Goal: Task Accomplishment & Management: Manage account settings

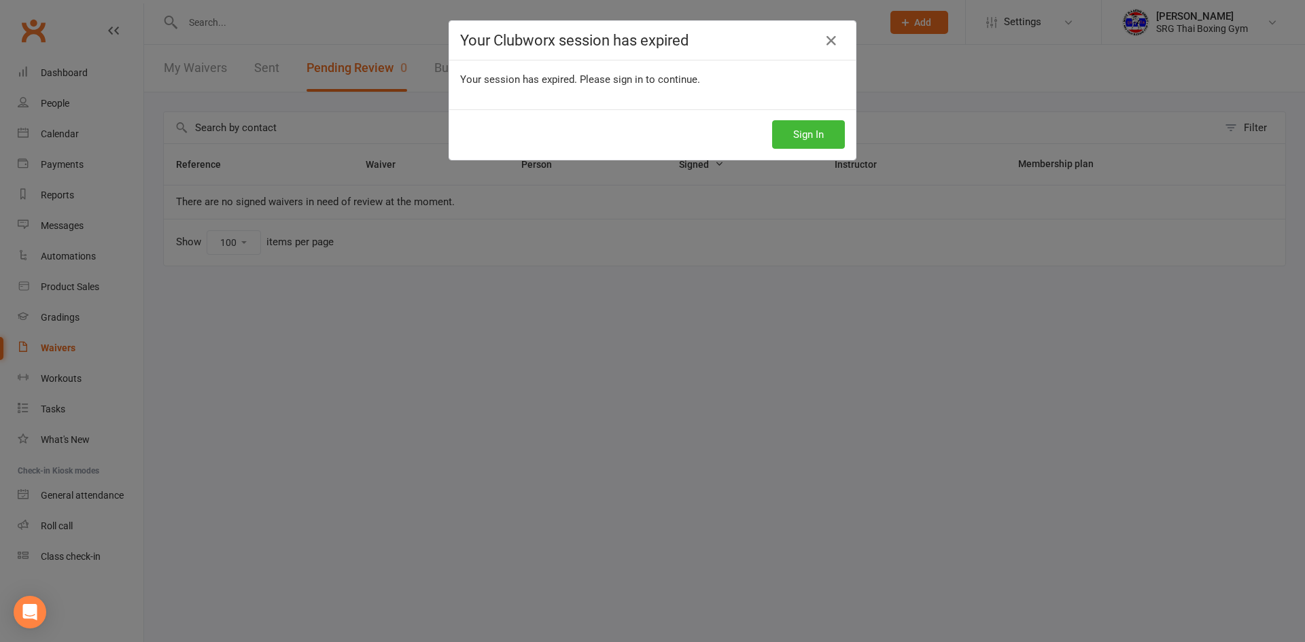
select select "100"
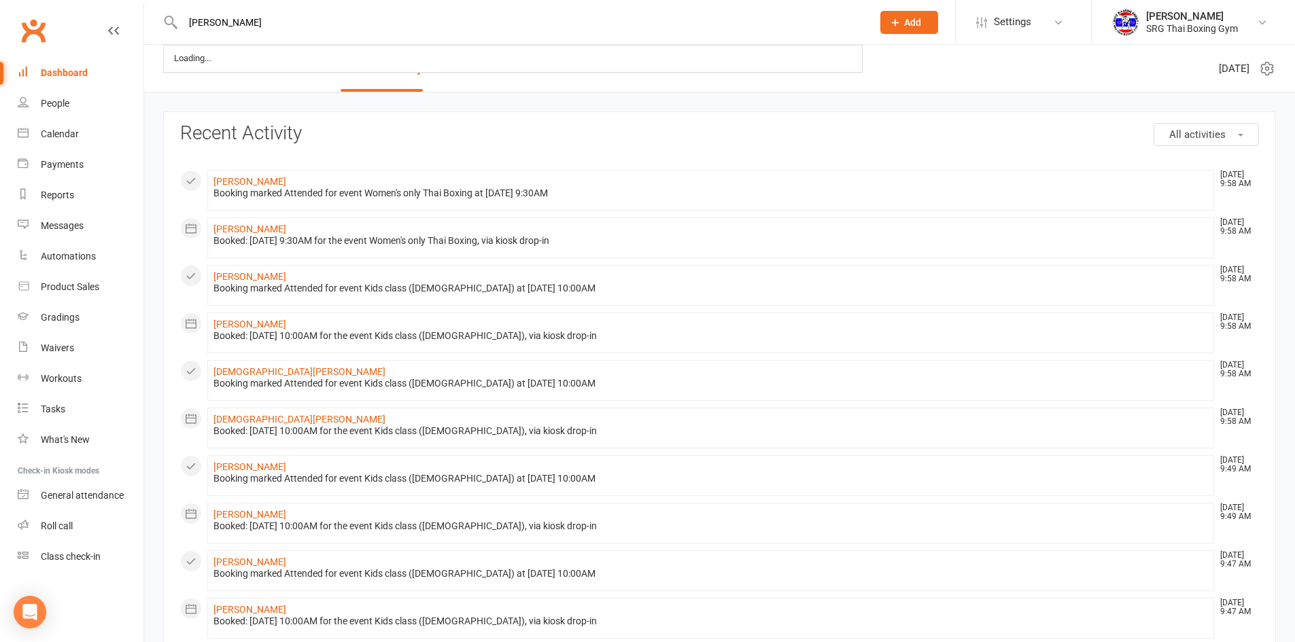
type input "[PERSON_NAME]"
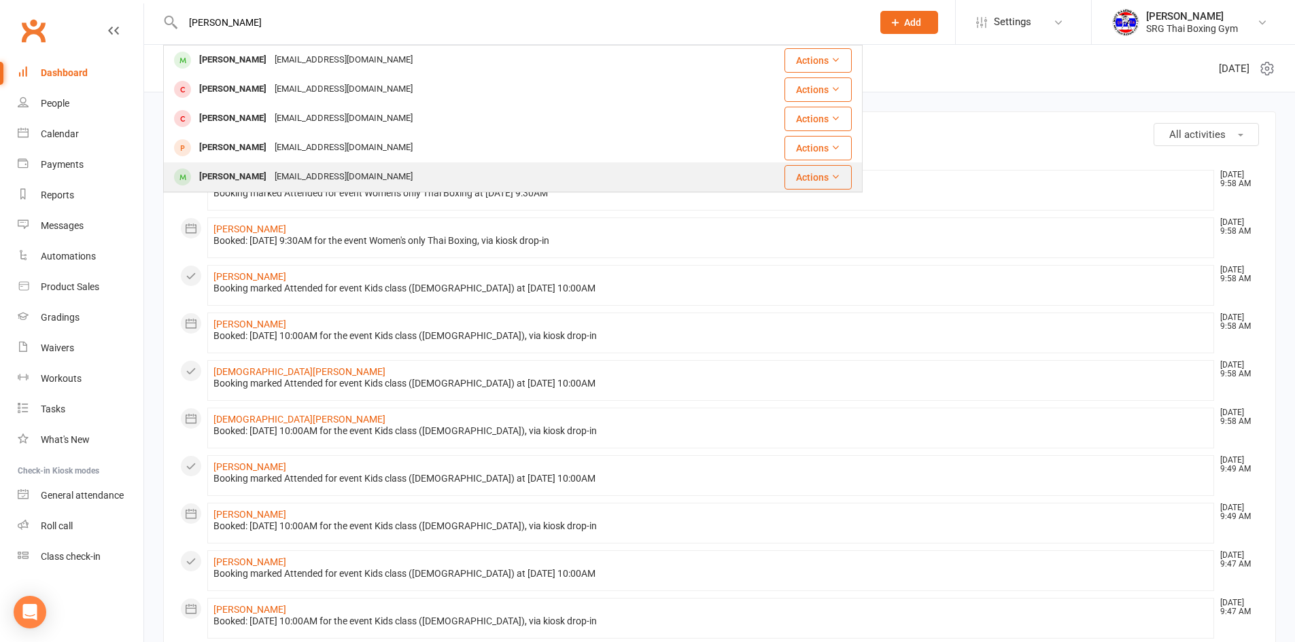
click at [322, 181] on div "[EMAIL_ADDRESS][DOMAIN_NAME]" at bounding box center [344, 177] width 146 height 20
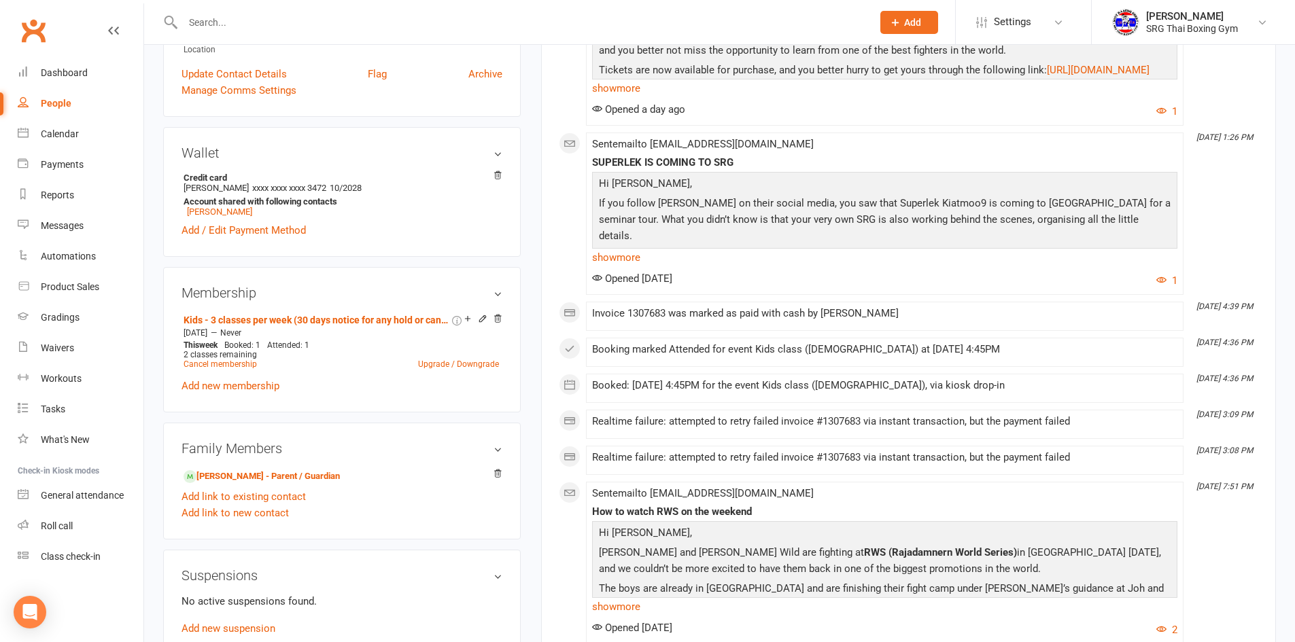
scroll to position [340, 0]
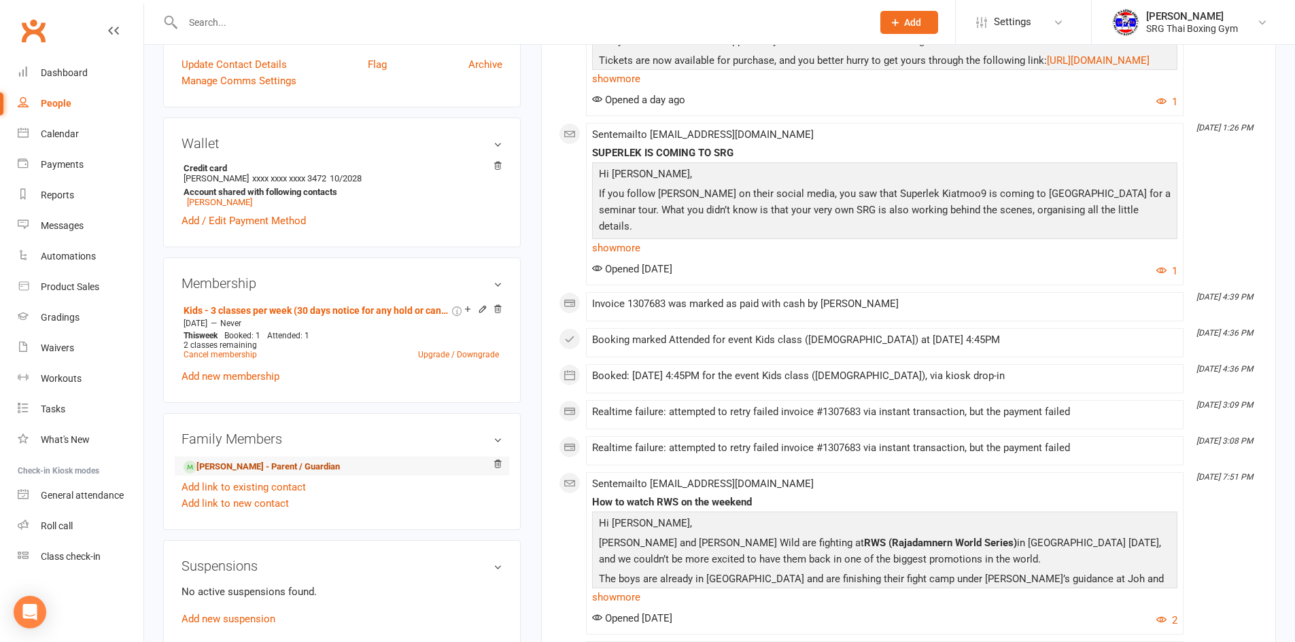
click at [253, 464] on link "[PERSON_NAME] - Parent / Guardian" at bounding box center [262, 467] width 156 height 14
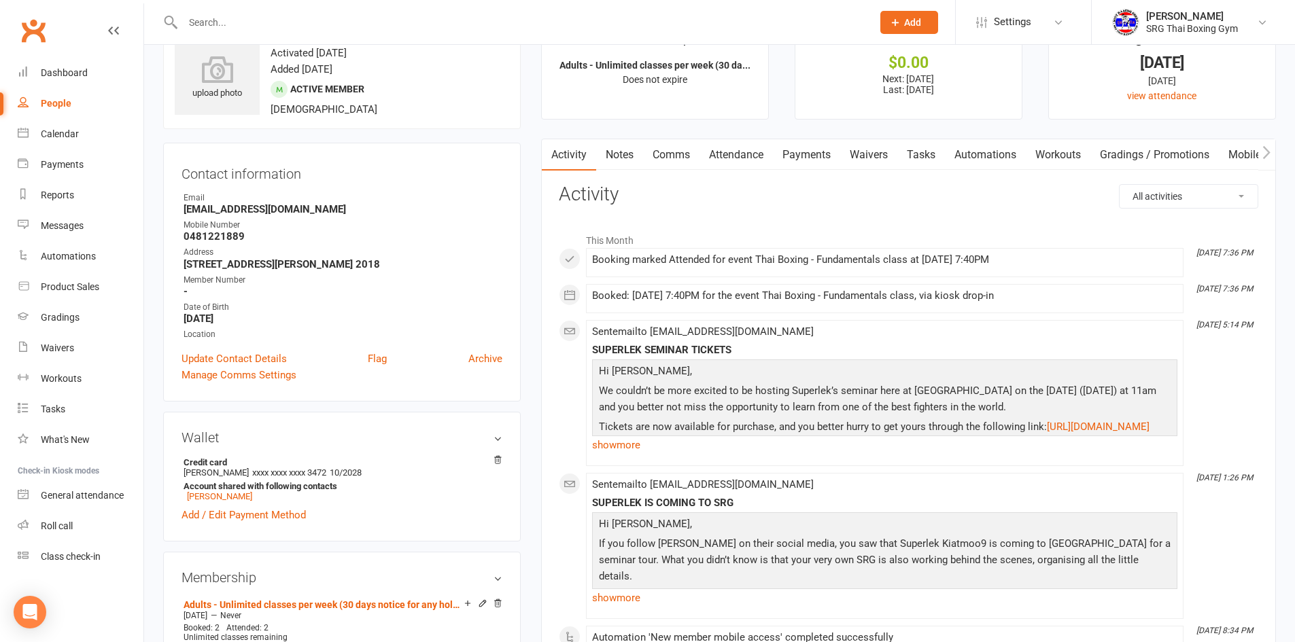
scroll to position [68, 0]
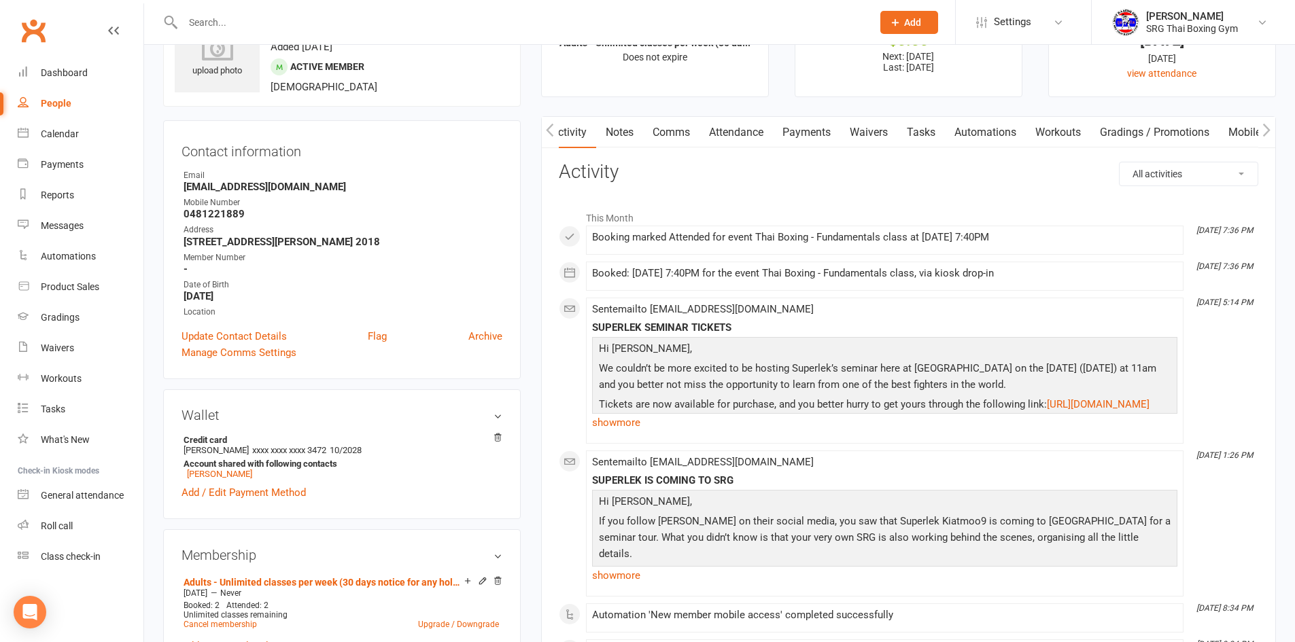
click at [835, 125] on link "Payments" at bounding box center [806, 132] width 67 height 31
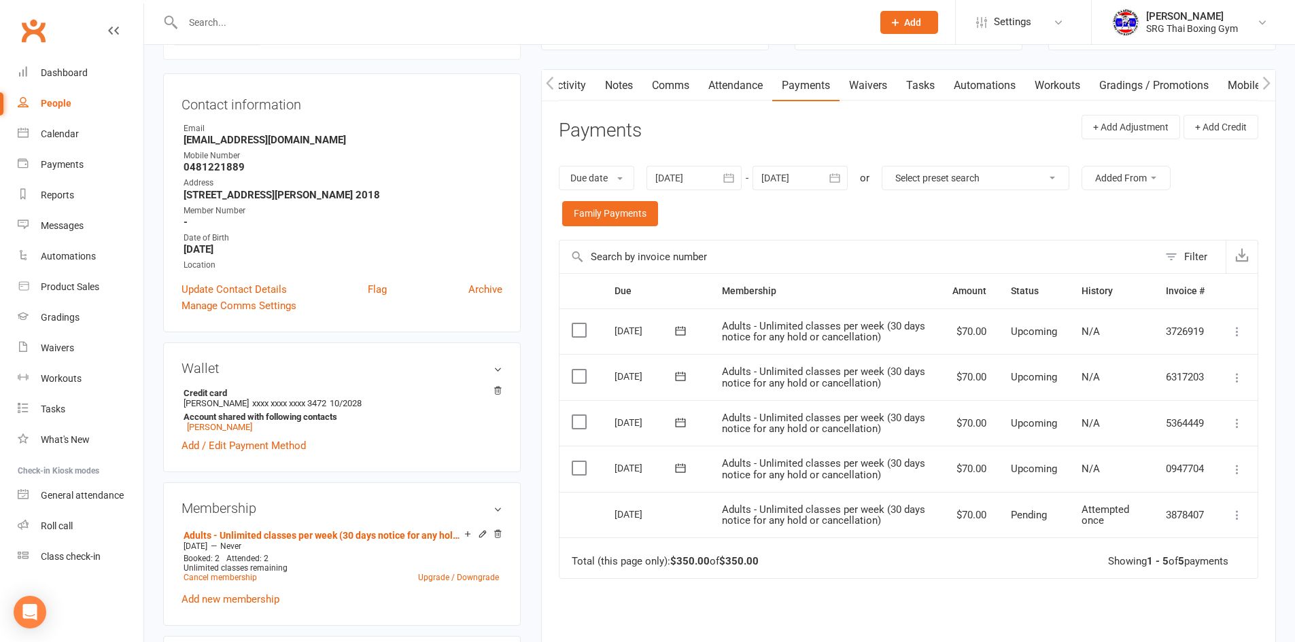
scroll to position [136, 0]
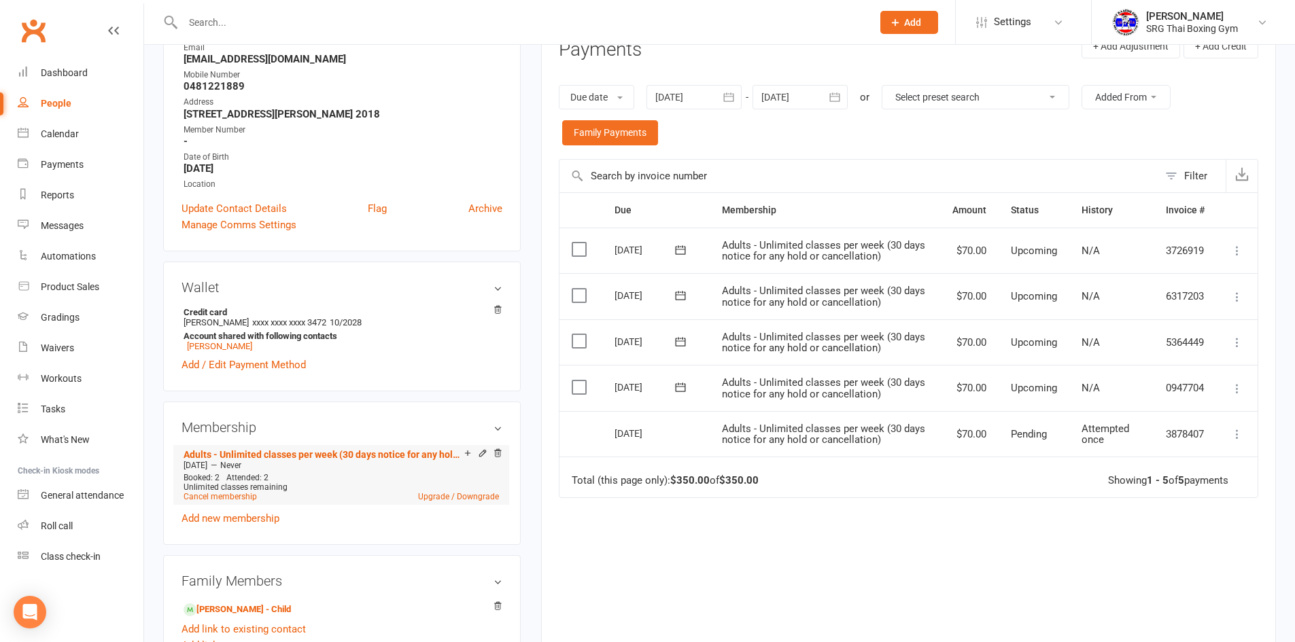
scroll to position [272, 0]
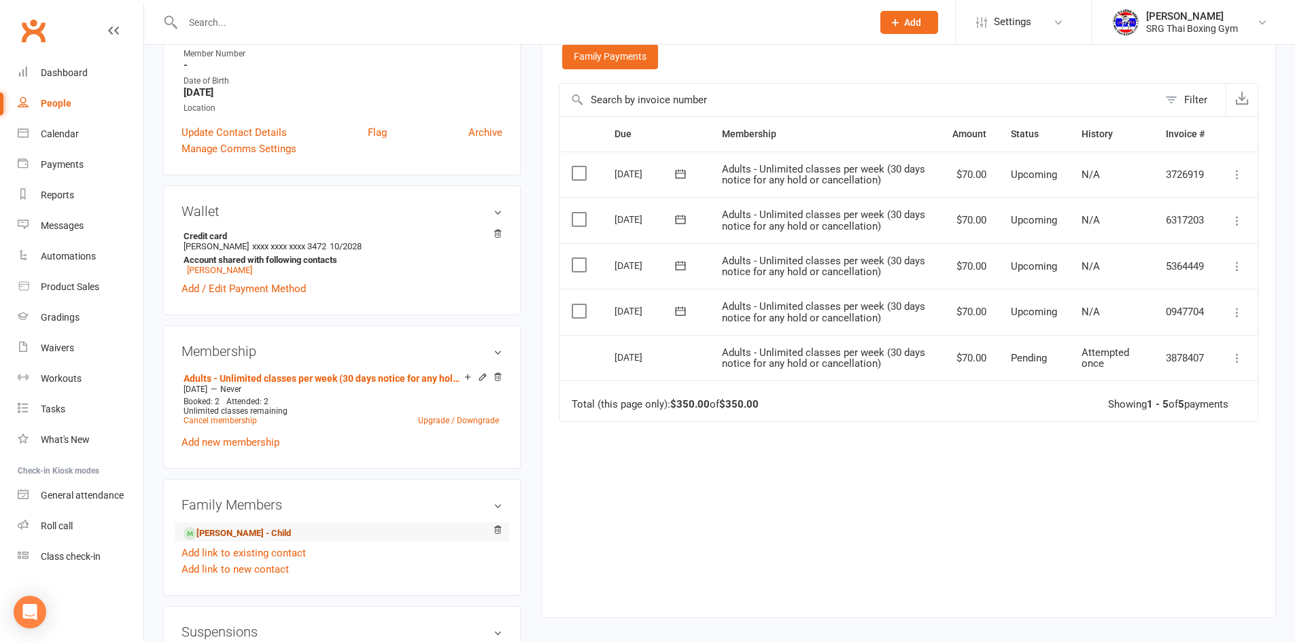
click at [259, 527] on link "[PERSON_NAME] - Child" at bounding box center [237, 534] width 107 height 14
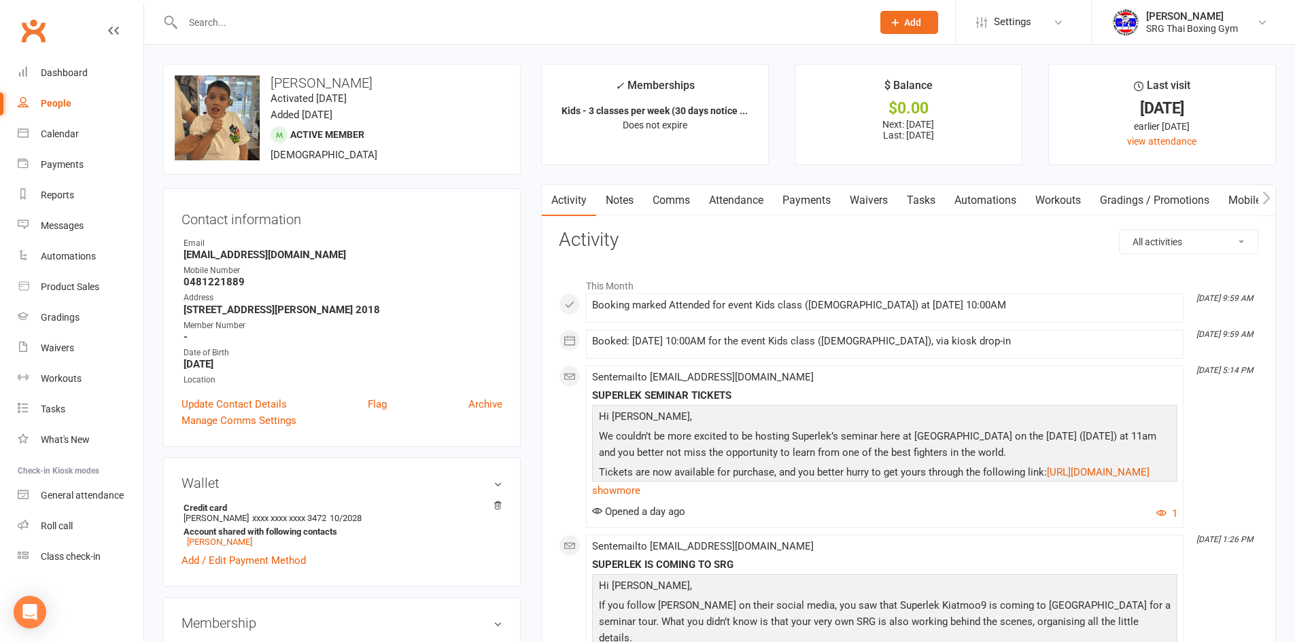
click at [825, 196] on link "Payments" at bounding box center [806, 200] width 67 height 31
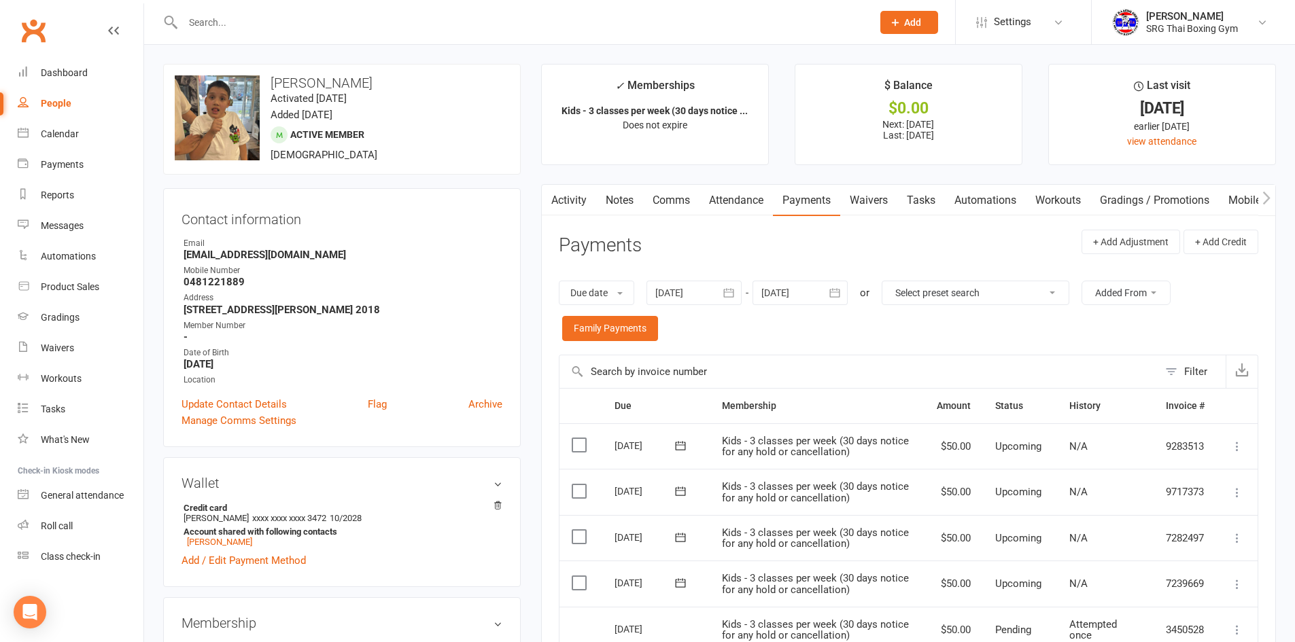
click at [884, 209] on link "Waivers" at bounding box center [868, 200] width 57 height 31
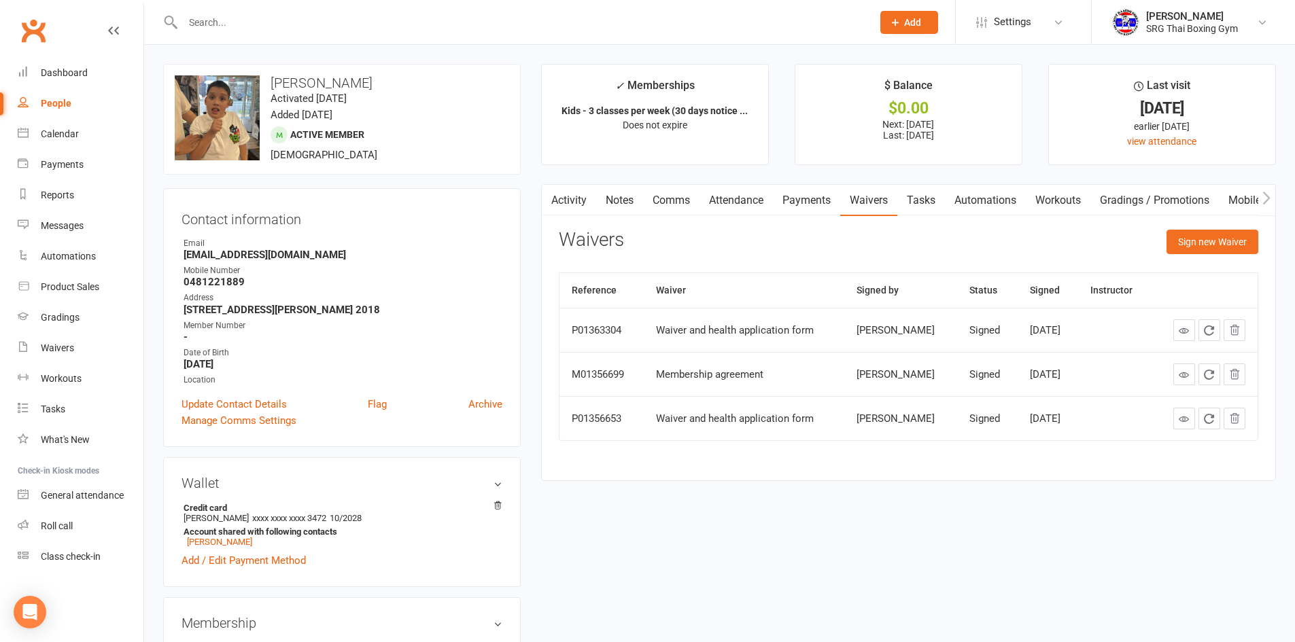
click at [832, 201] on link "Payments" at bounding box center [806, 200] width 67 height 31
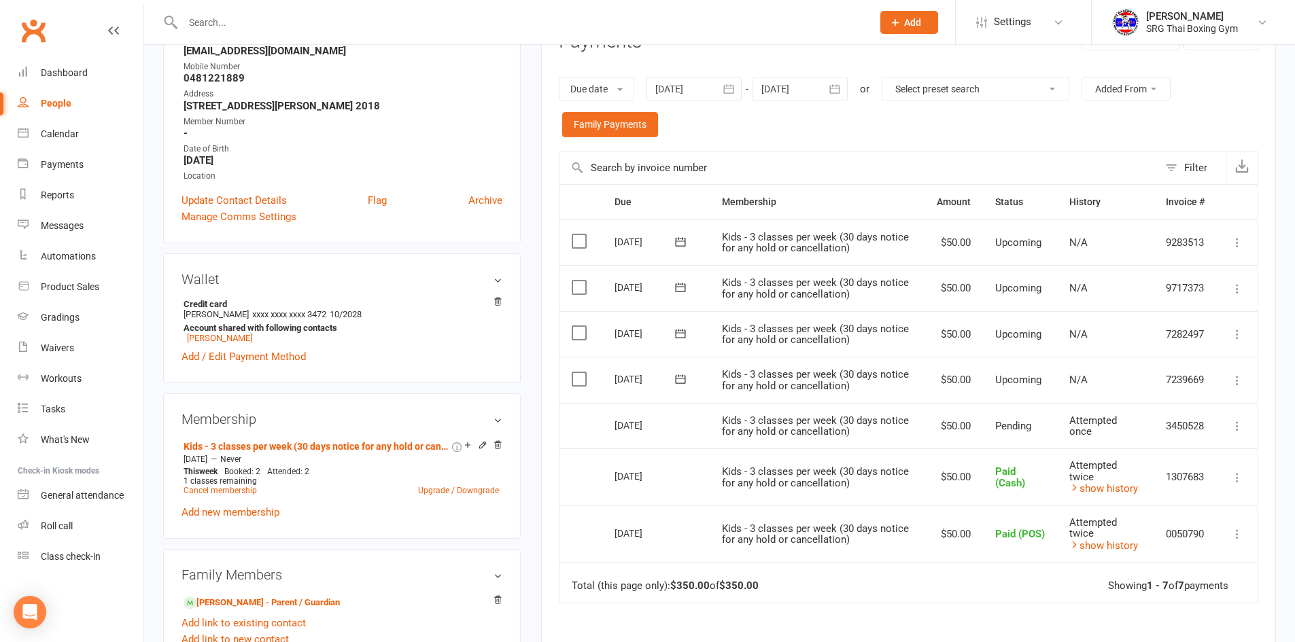
scroll to position [272, 0]
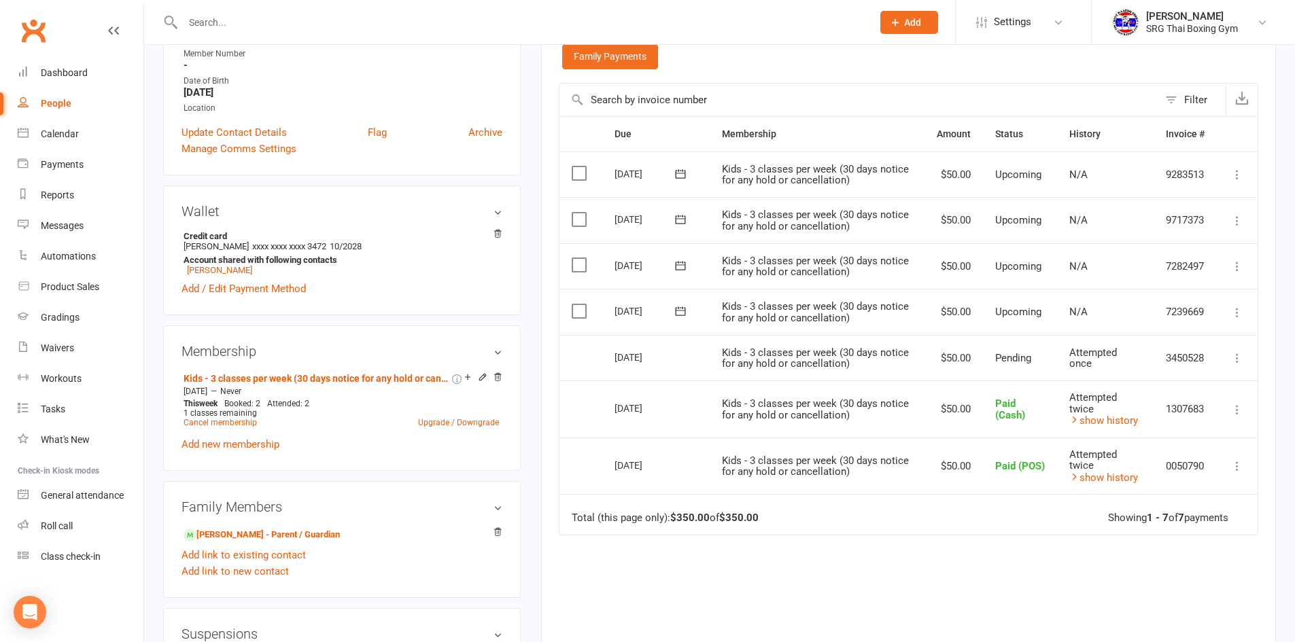
click at [205, 30] on input "text" at bounding box center [521, 22] width 684 height 19
click at [204, 27] on input "text" at bounding box center [521, 22] width 684 height 19
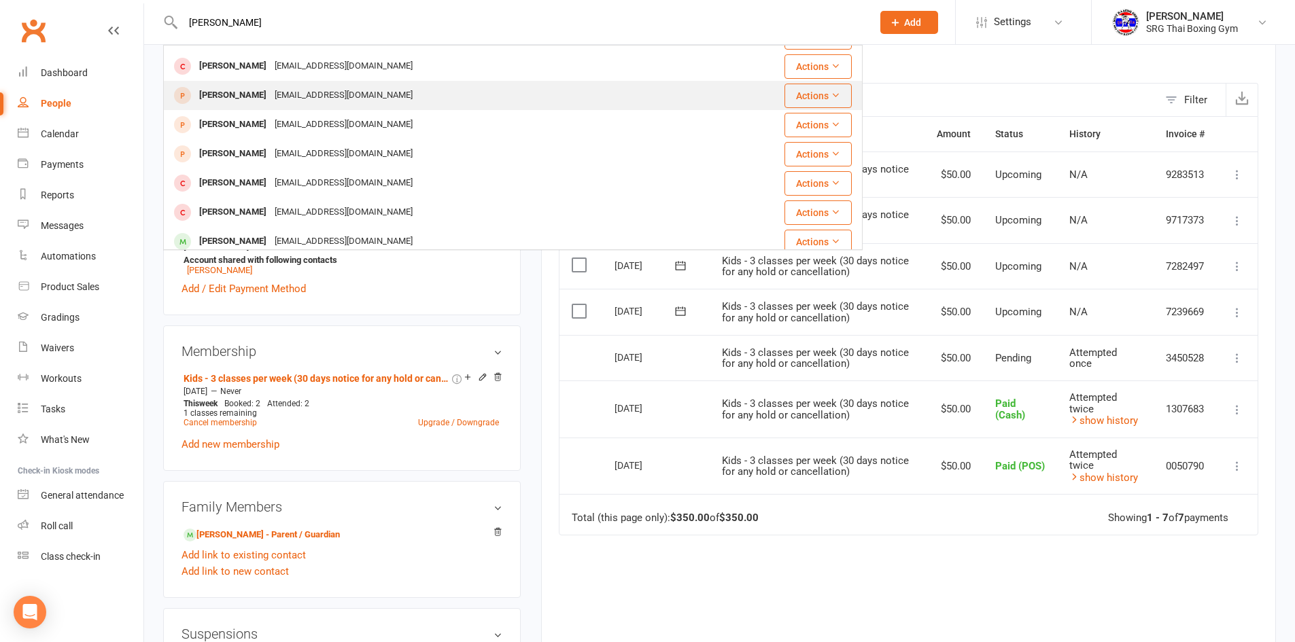
scroll to position [204, 0]
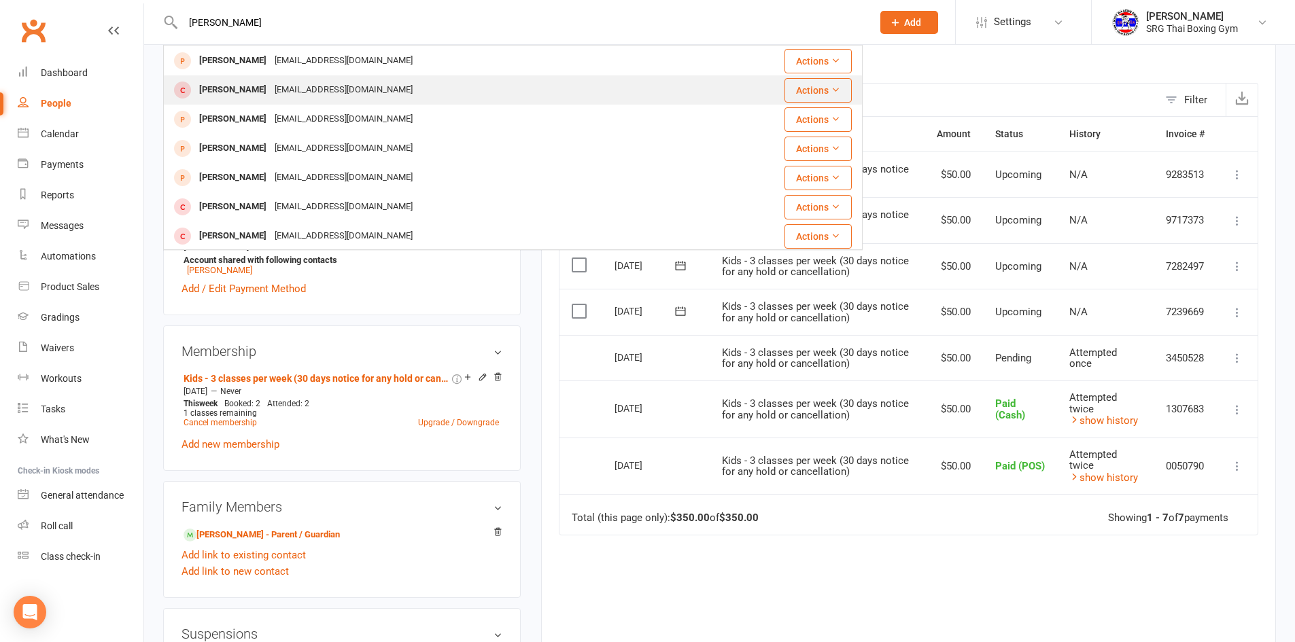
type input "[PERSON_NAME]"
click at [316, 96] on div "[EMAIL_ADDRESS][DOMAIN_NAME]" at bounding box center [344, 90] width 146 height 20
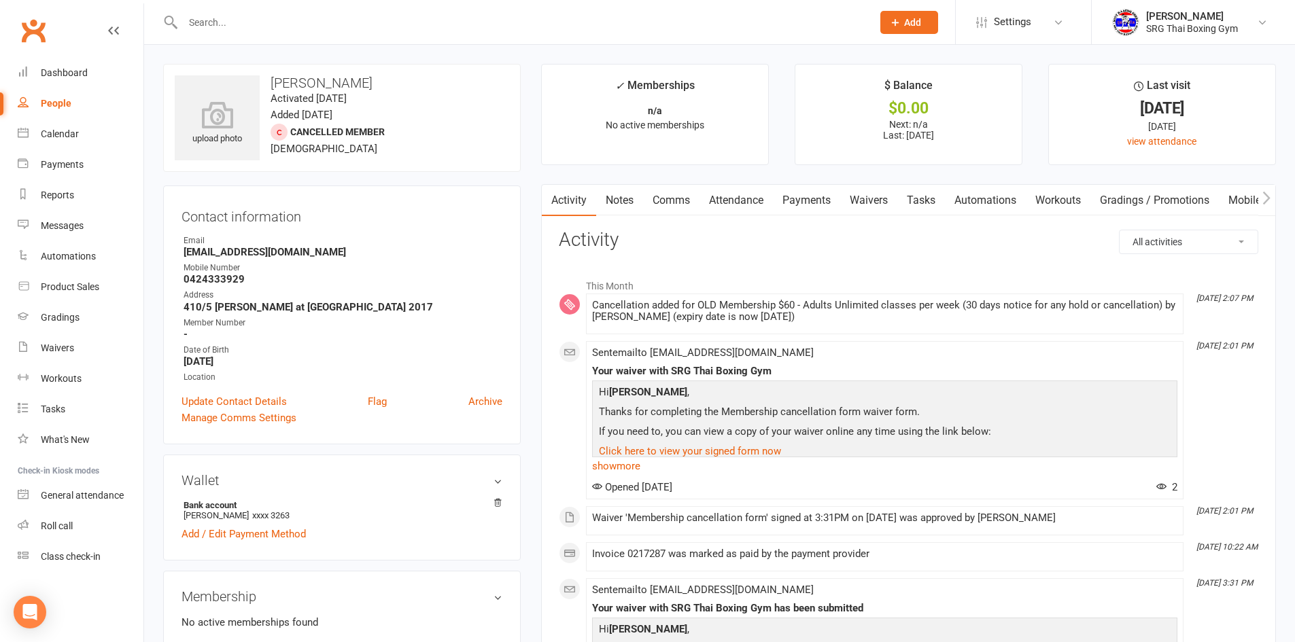
click at [805, 195] on link "Payments" at bounding box center [806, 200] width 67 height 31
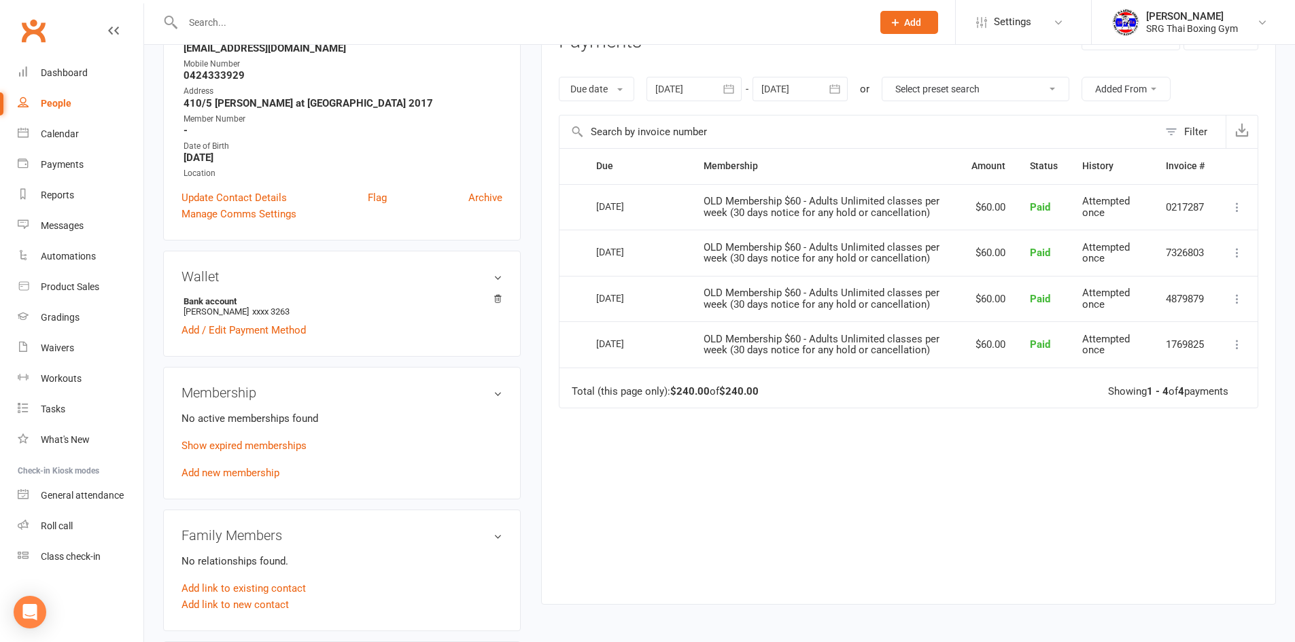
scroll to position [136, 0]
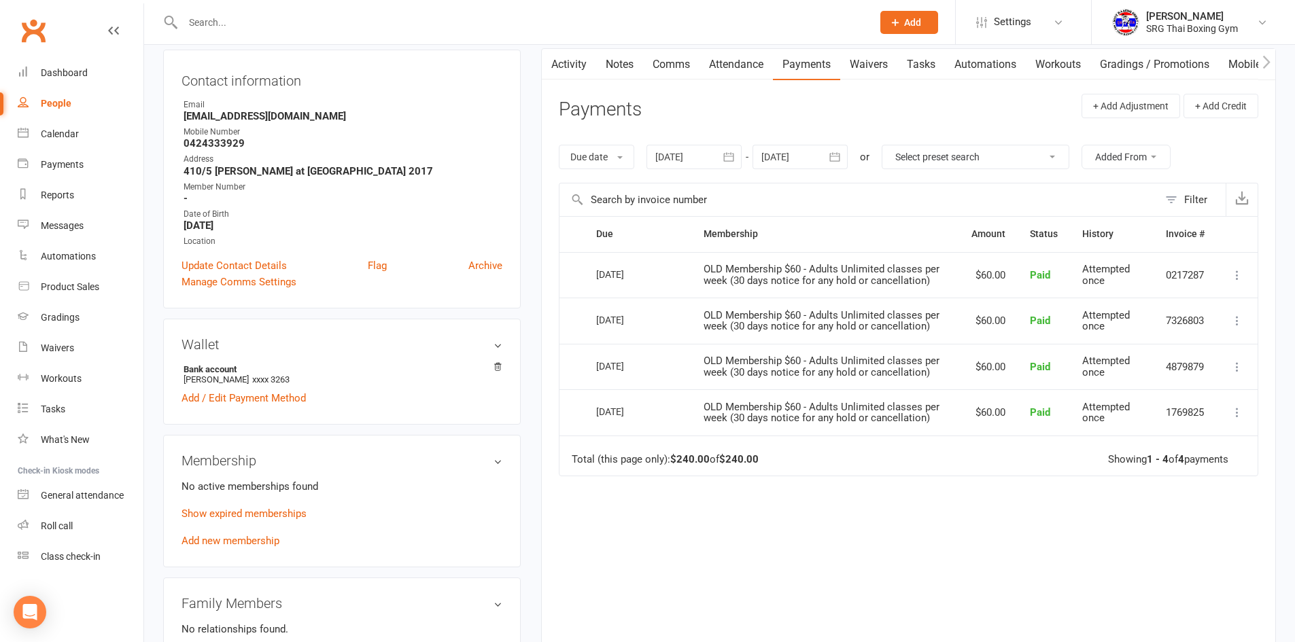
click at [724, 164] on icon "button" at bounding box center [729, 157] width 14 height 14
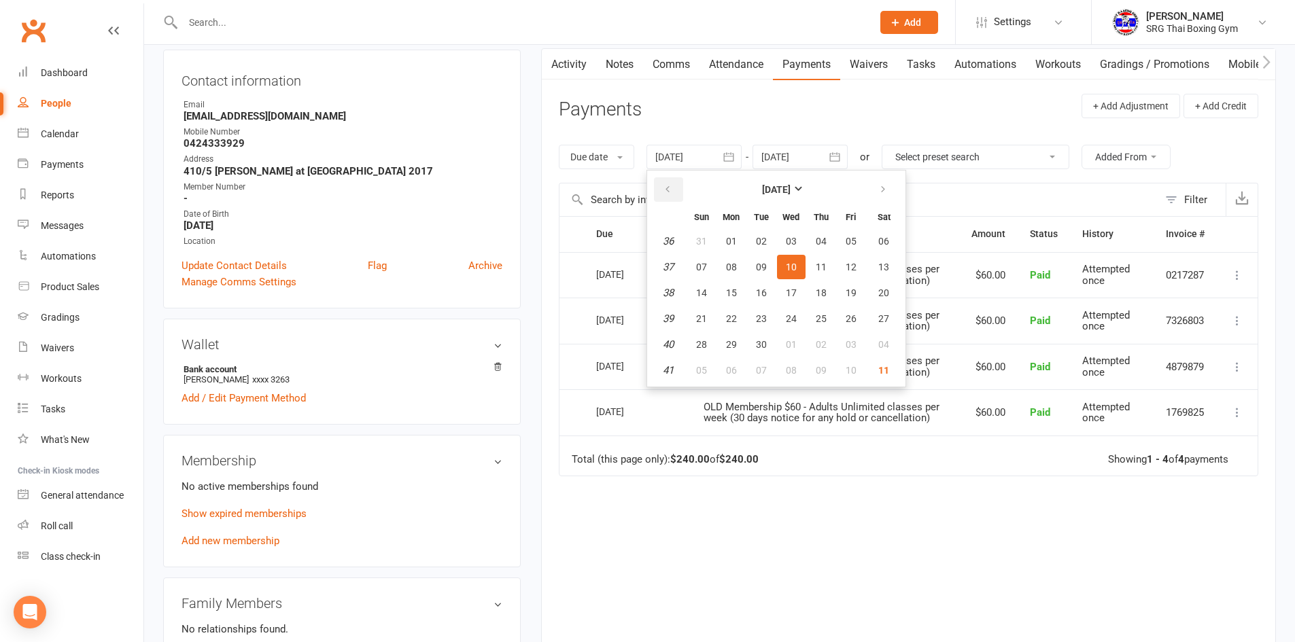
click at [667, 188] on icon "button" at bounding box center [668, 189] width 10 height 11
click at [754, 242] on button "03" at bounding box center [761, 241] width 29 height 24
type input "[DATE]"
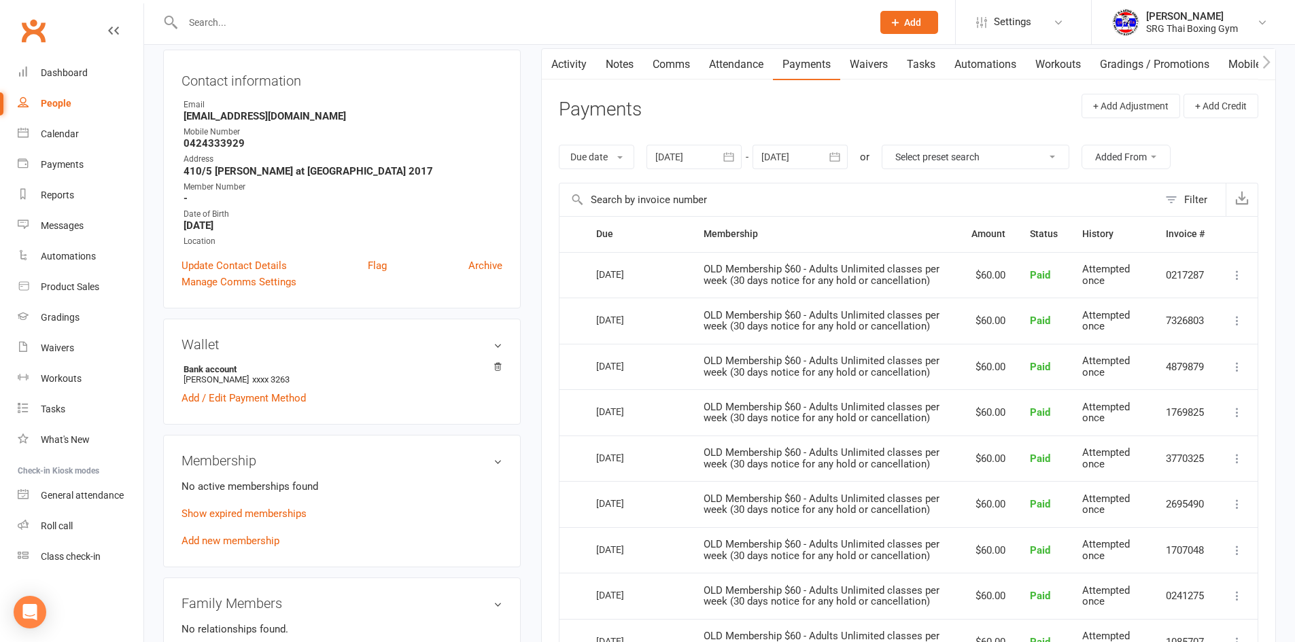
drag, startPoint x: 651, startPoint y: 321, endPoint x: 592, endPoint y: 322, distance: 59.1
click at [592, 322] on td "[DATE]" at bounding box center [637, 321] width 107 height 46
drag, startPoint x: 602, startPoint y: 272, endPoint x: 629, endPoint y: 281, distance: 29.4
click at [629, 281] on div "[DATE]" at bounding box center [627, 274] width 63 height 21
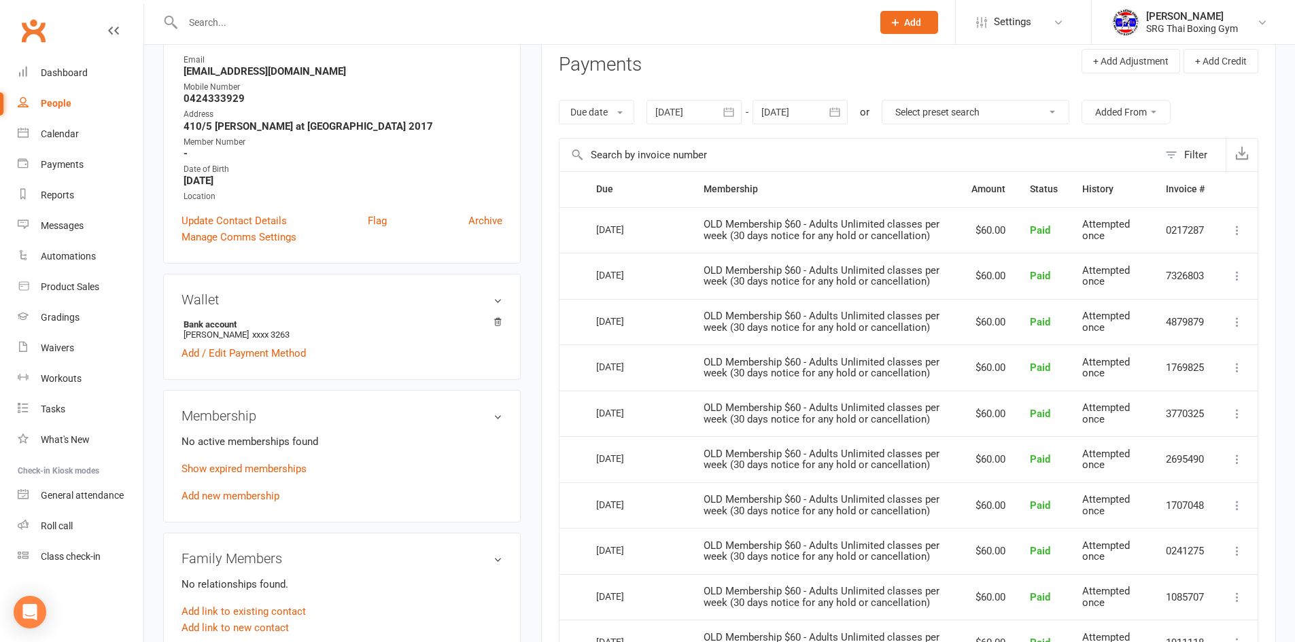
scroll to position [204, 0]
